Goal: Information Seeking & Learning: Check status

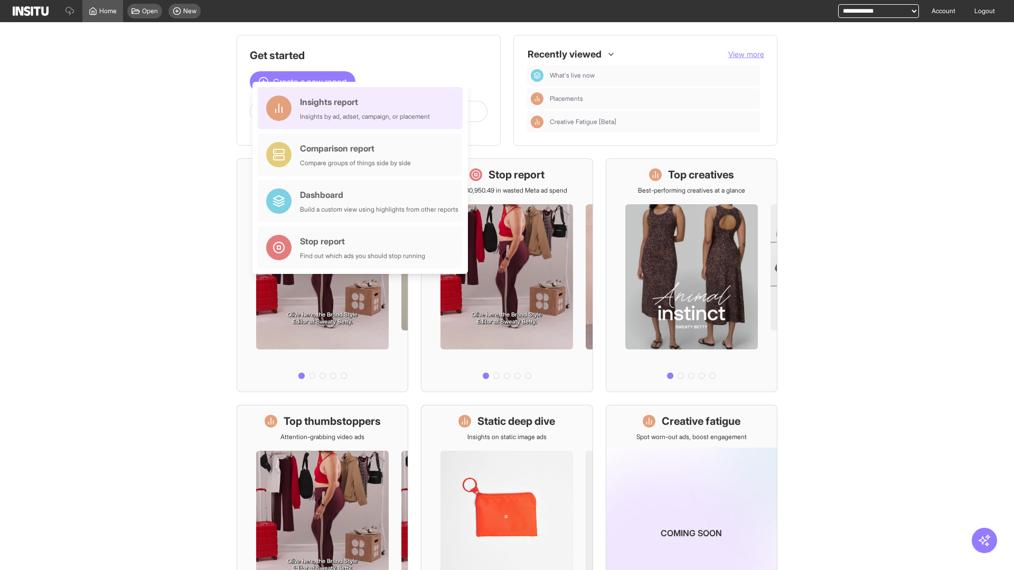
click at [363, 108] on div "Insights report Insights by ad, adset, campaign, or placement" at bounding box center [365, 108] width 130 height 25
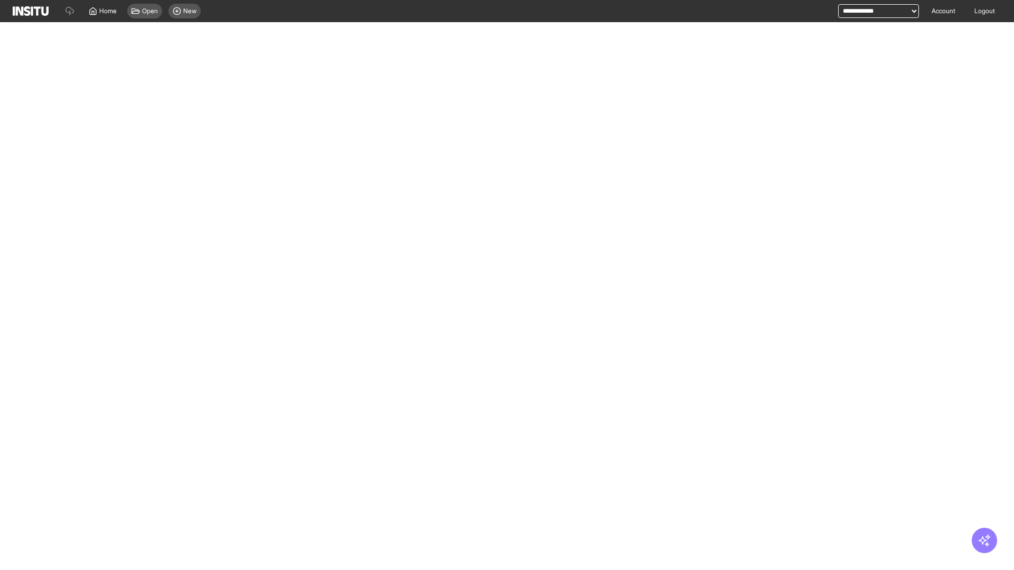
select select "**"
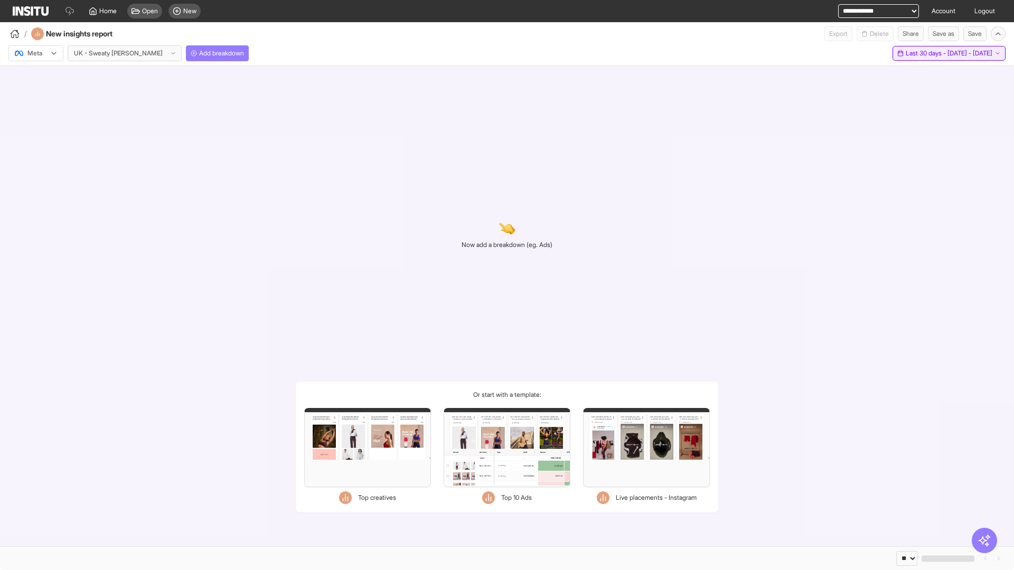
click at [928, 53] on span "Last 30 days - [DATE] - [DATE]" at bounding box center [949, 53] width 87 height 8
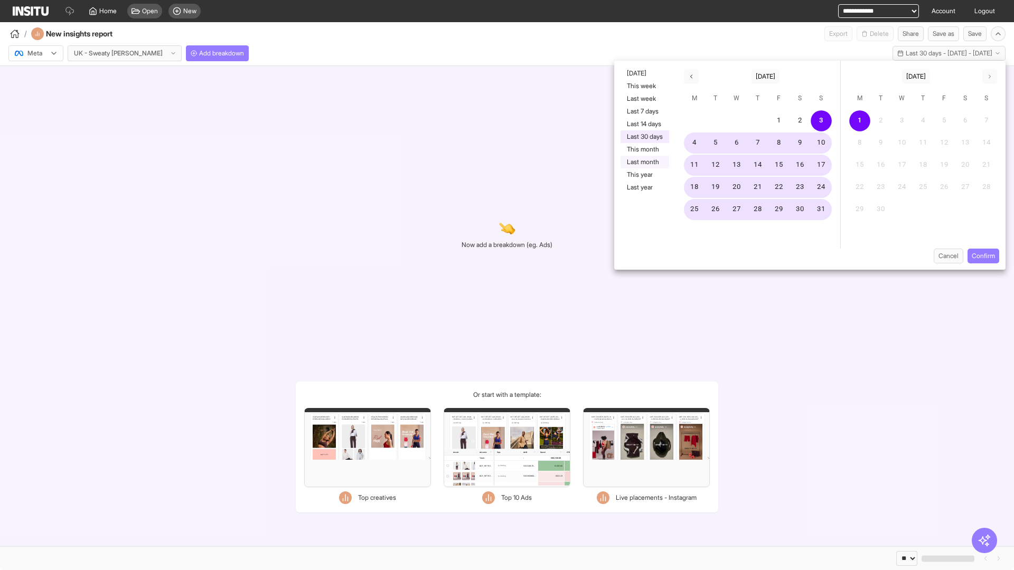
click at [644, 162] on button "Last month" at bounding box center [645, 162] width 49 height 13
